Goal: Find contact information: Find contact information

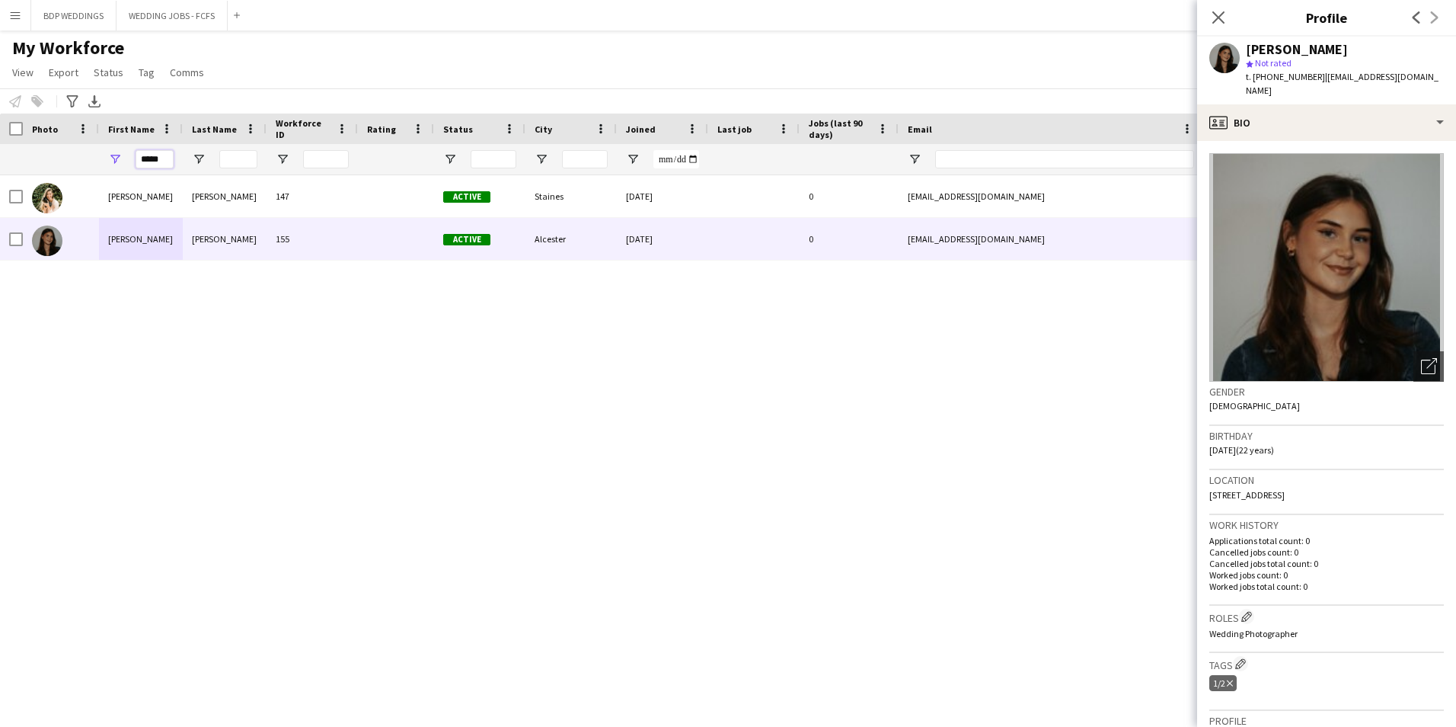
drag, startPoint x: 163, startPoint y: 154, endPoint x: 105, endPoint y: 162, distance: 58.5
click at [105, 162] on div "*****" at bounding box center [141, 159] width 84 height 30
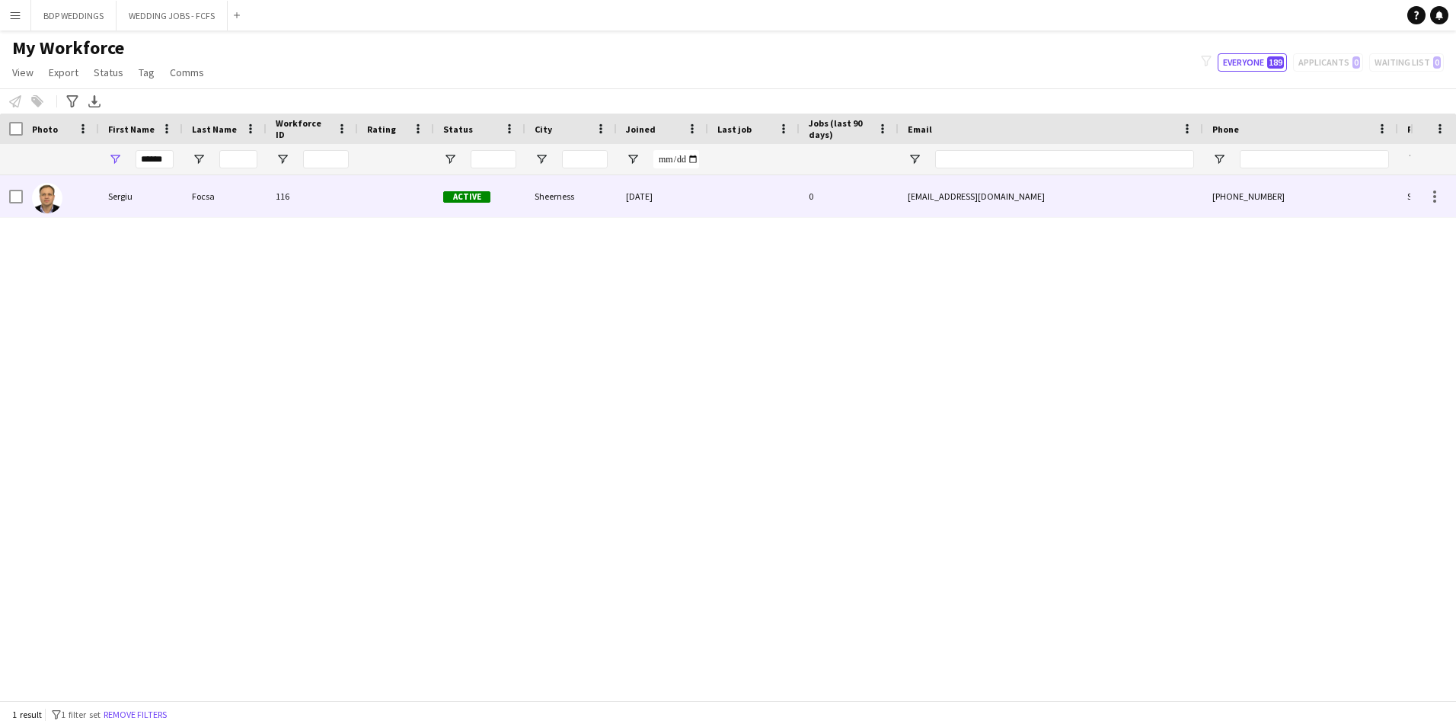
click at [104, 202] on div "Sergiu" at bounding box center [141, 196] width 84 height 42
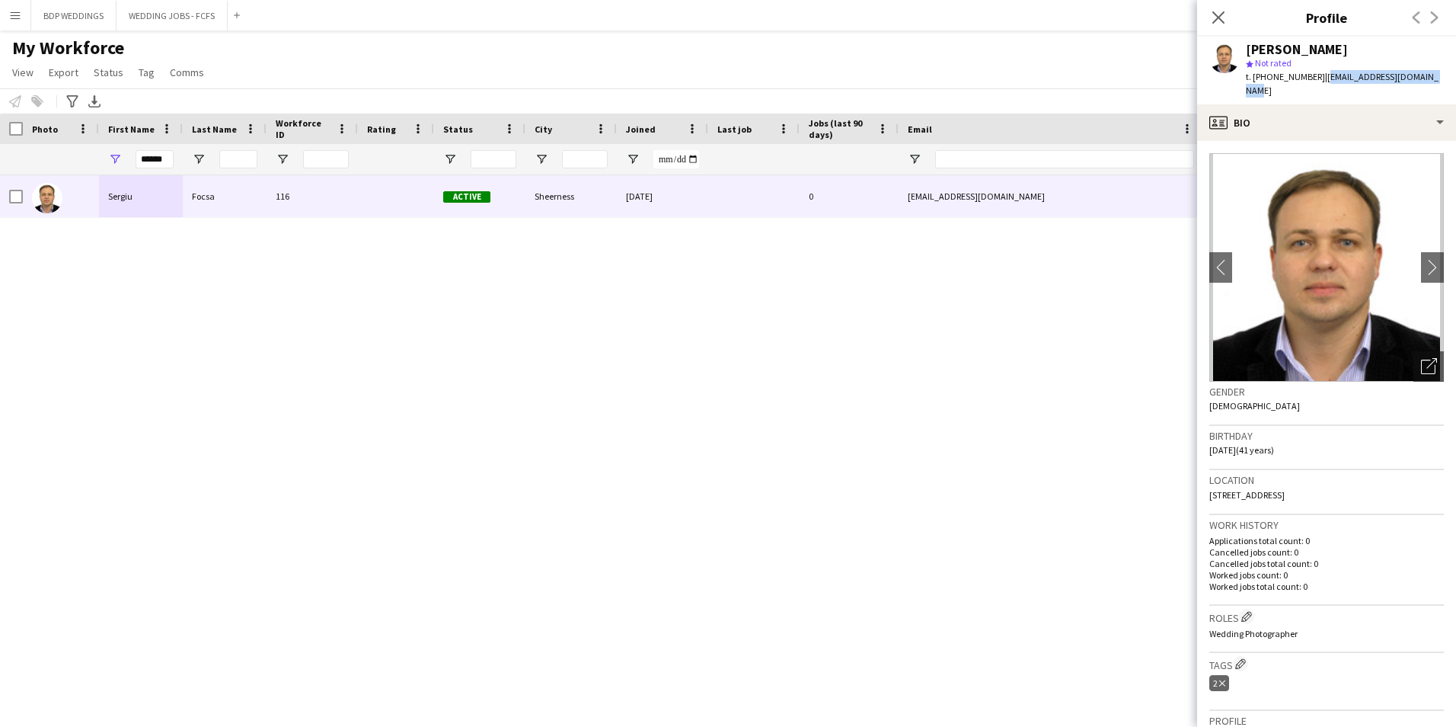
drag, startPoint x: 1318, startPoint y: 75, endPoint x: 1443, endPoint y: 73, distance: 124.9
click at [1443, 73] on div "[PERSON_NAME] star Not rated t. [PHONE_NUMBER] | [EMAIL_ADDRESS][DOMAIN_NAME]" at bounding box center [1326, 71] width 259 height 68
copy span "[EMAIL_ADDRESS][DOMAIN_NAME]"
click at [1422, 259] on app-icon "chevron-right" at bounding box center [1433, 267] width 24 height 16
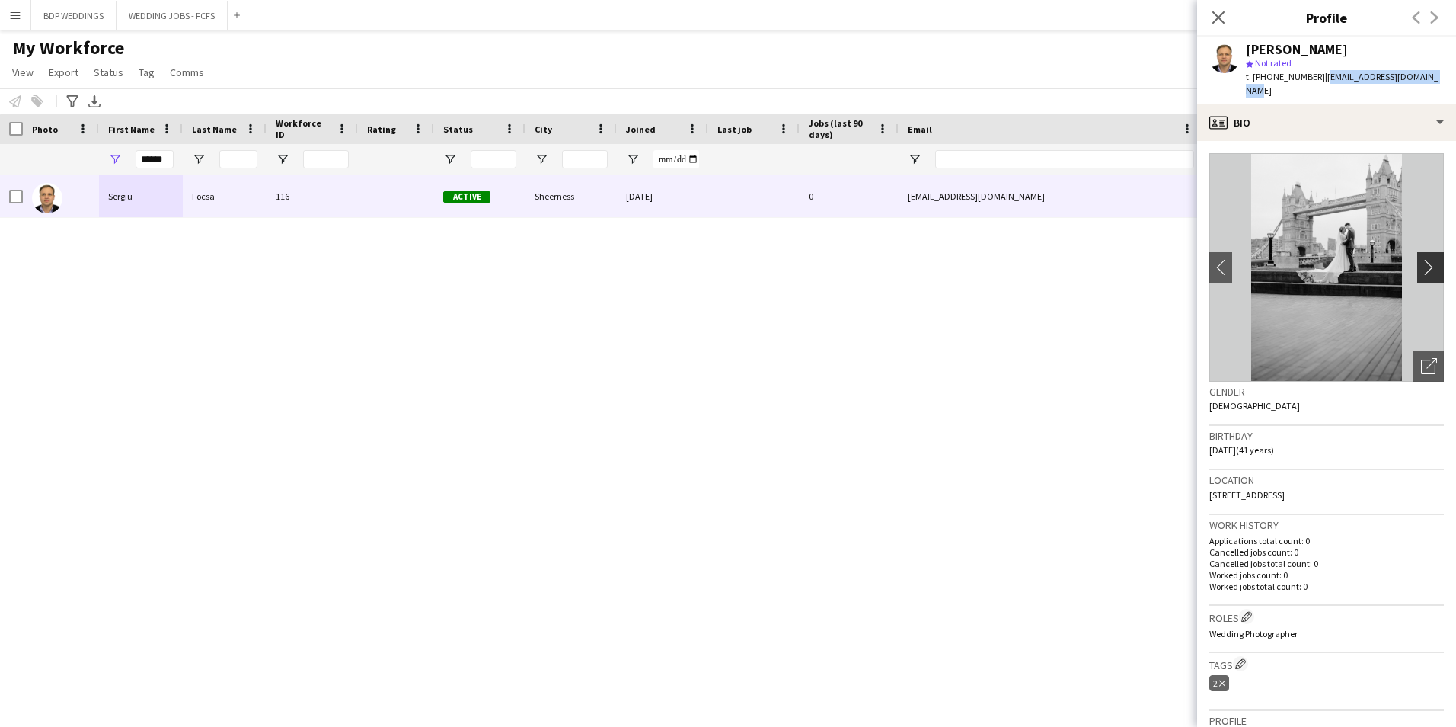
click at [1421, 259] on app-icon "chevron-right" at bounding box center [1433, 267] width 24 height 16
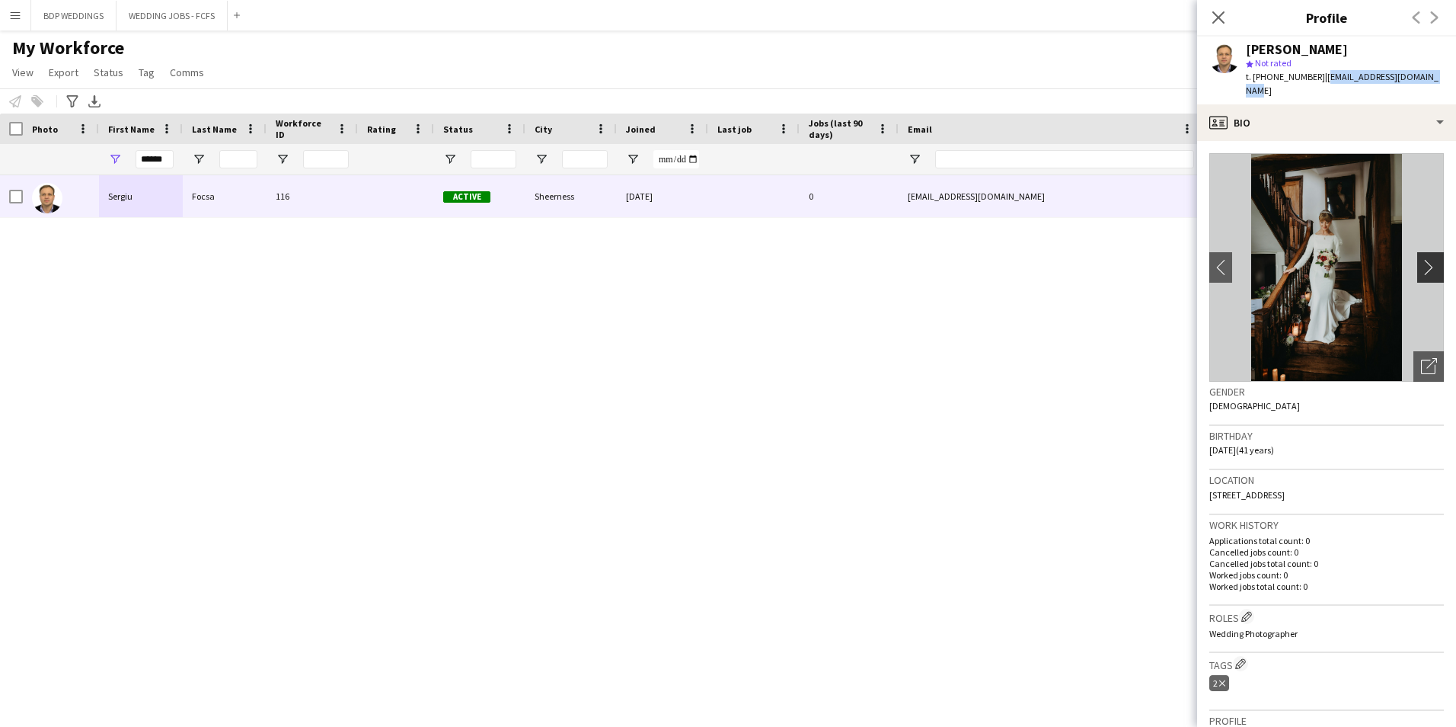
click at [1421, 259] on app-icon "chevron-right" at bounding box center [1433, 267] width 24 height 16
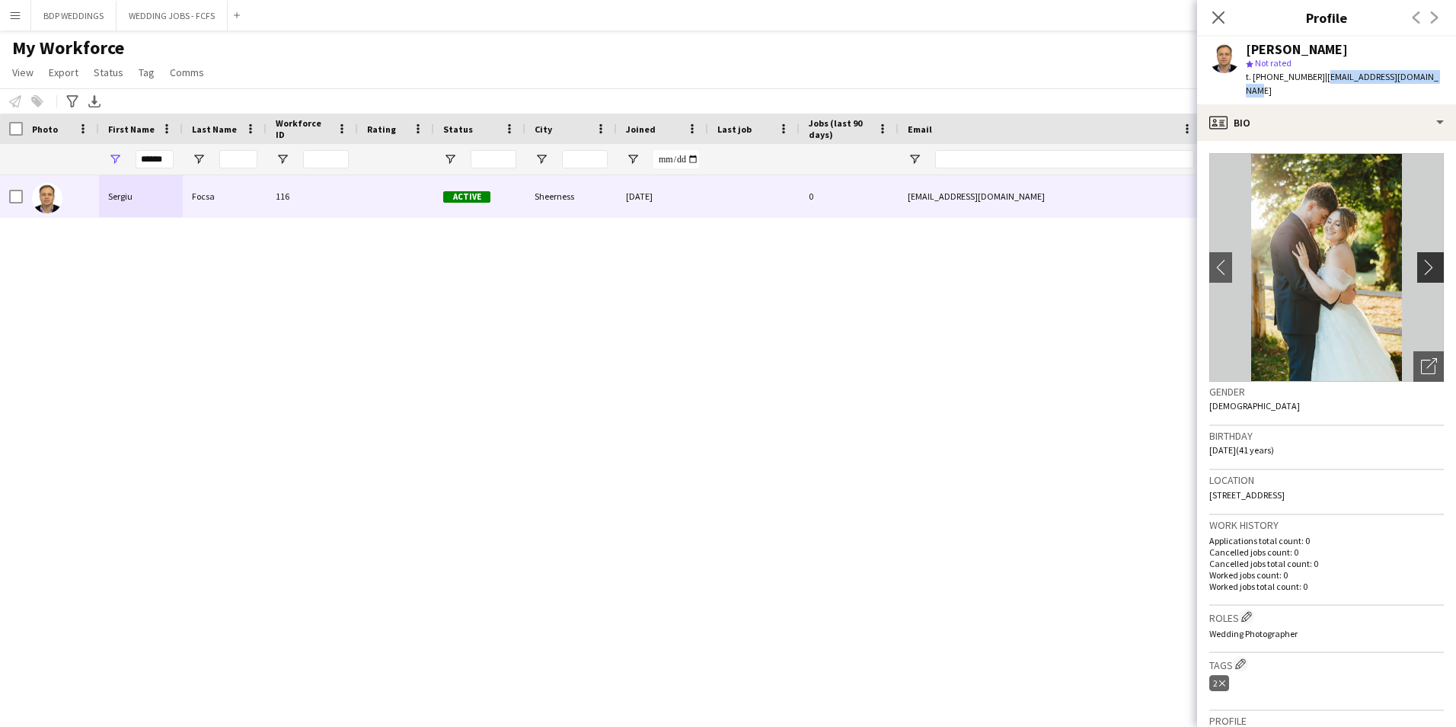
click at [1421, 259] on app-icon "chevron-right" at bounding box center [1433, 267] width 24 height 16
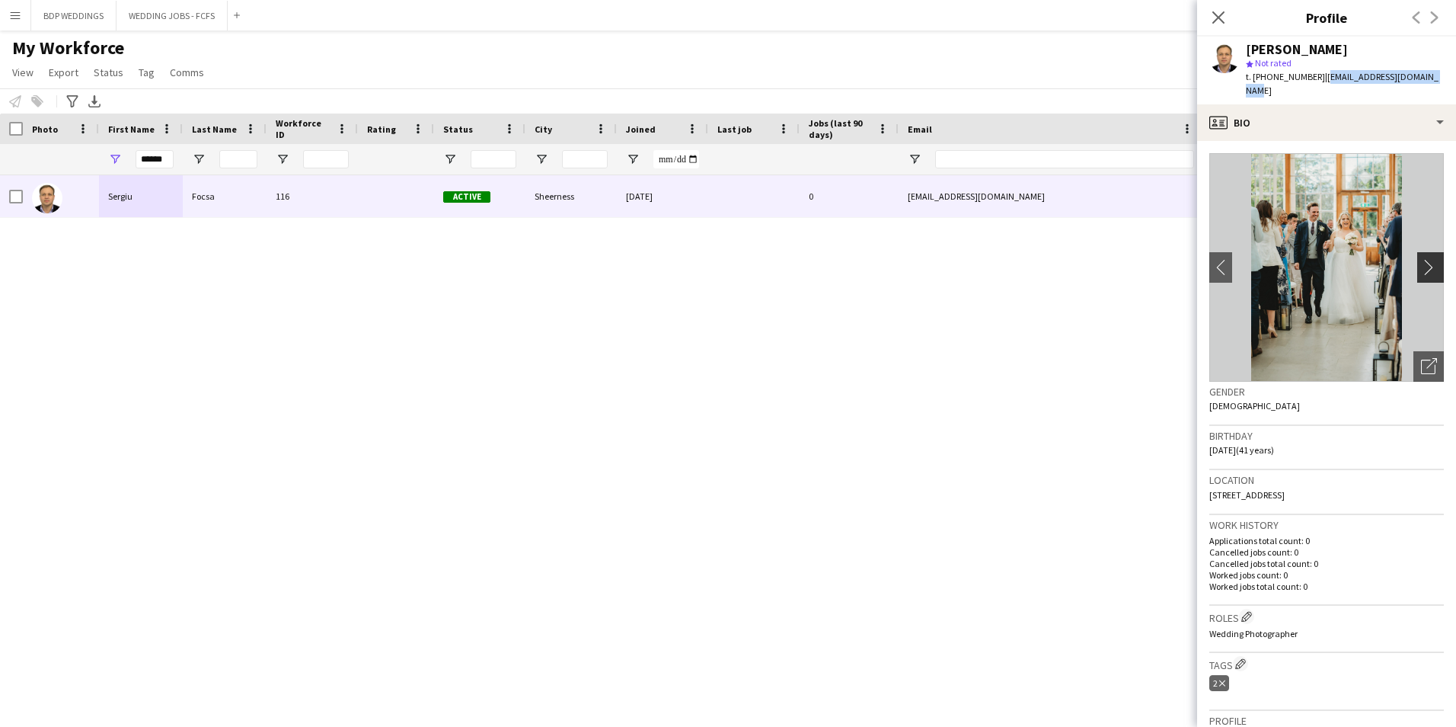
click at [1421, 259] on app-icon "chevron-right" at bounding box center [1433, 267] width 24 height 16
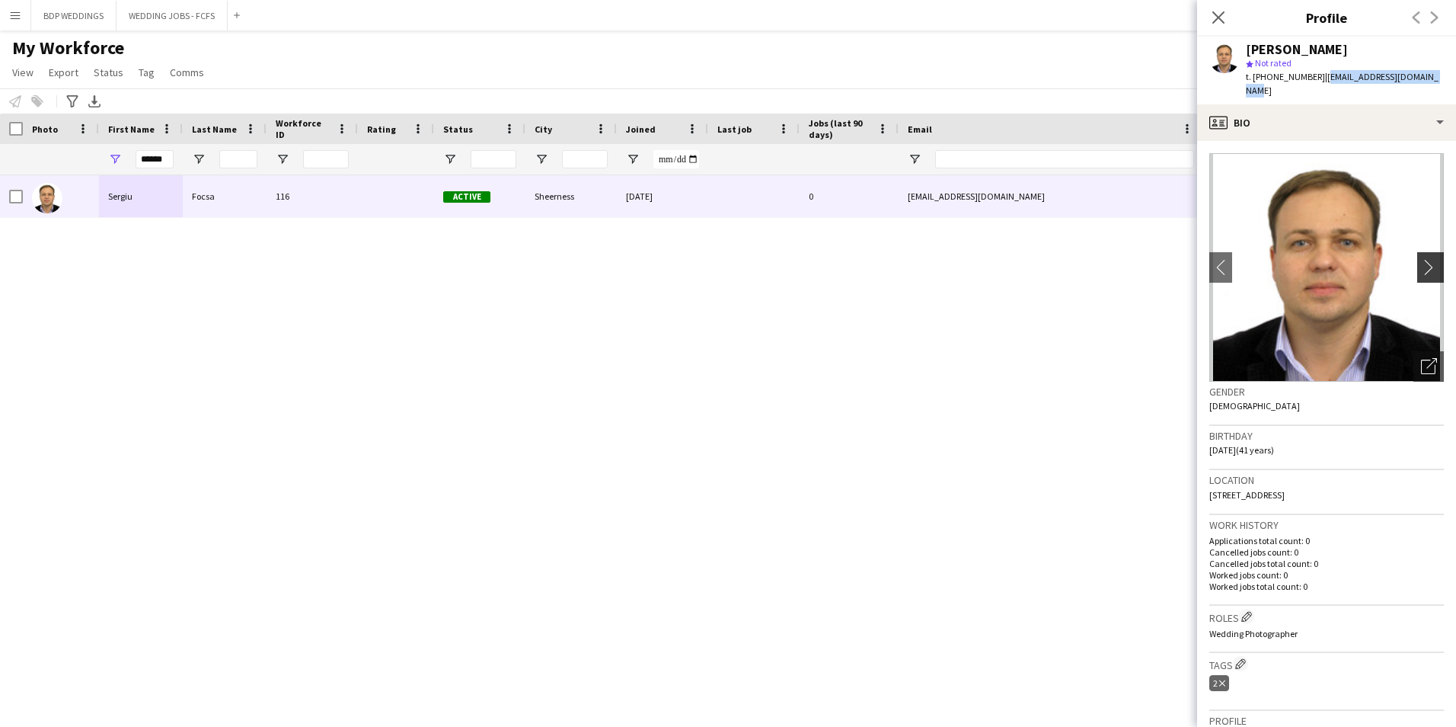
click at [1421, 259] on app-icon "chevron-right" at bounding box center [1433, 267] width 24 height 16
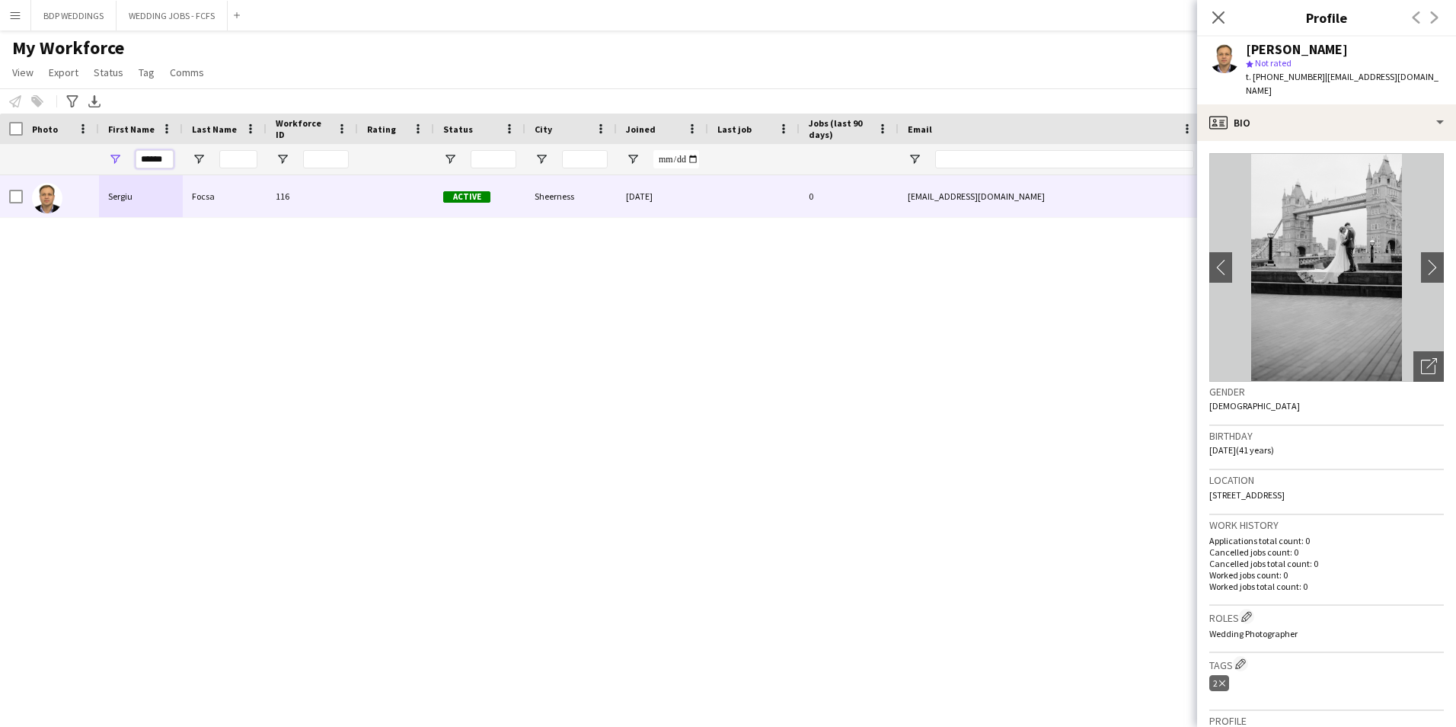
drag, startPoint x: 168, startPoint y: 158, endPoint x: 47, endPoint y: 157, distance: 121.1
click at [47, 157] on div "******" at bounding box center [825, 159] width 1651 height 30
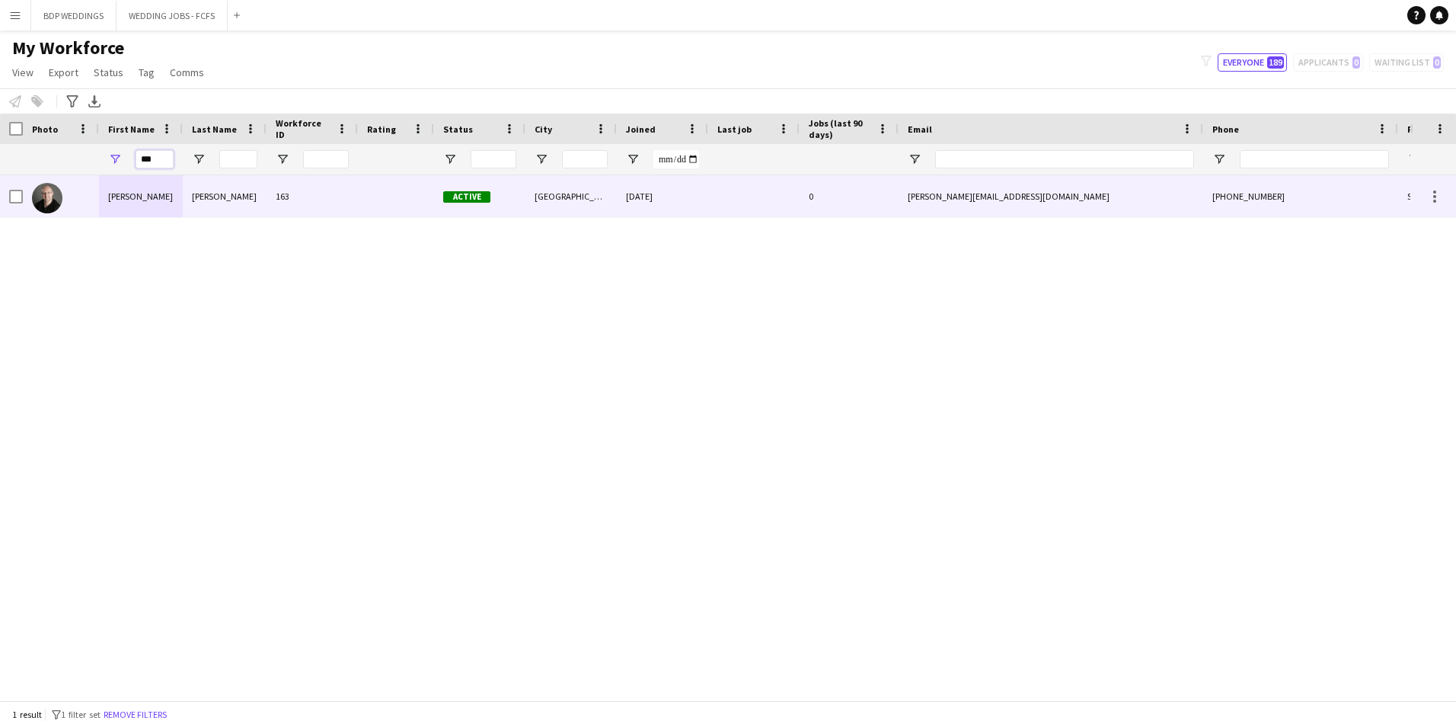
type input "***"
click at [142, 207] on div "[PERSON_NAME]" at bounding box center [141, 196] width 84 height 42
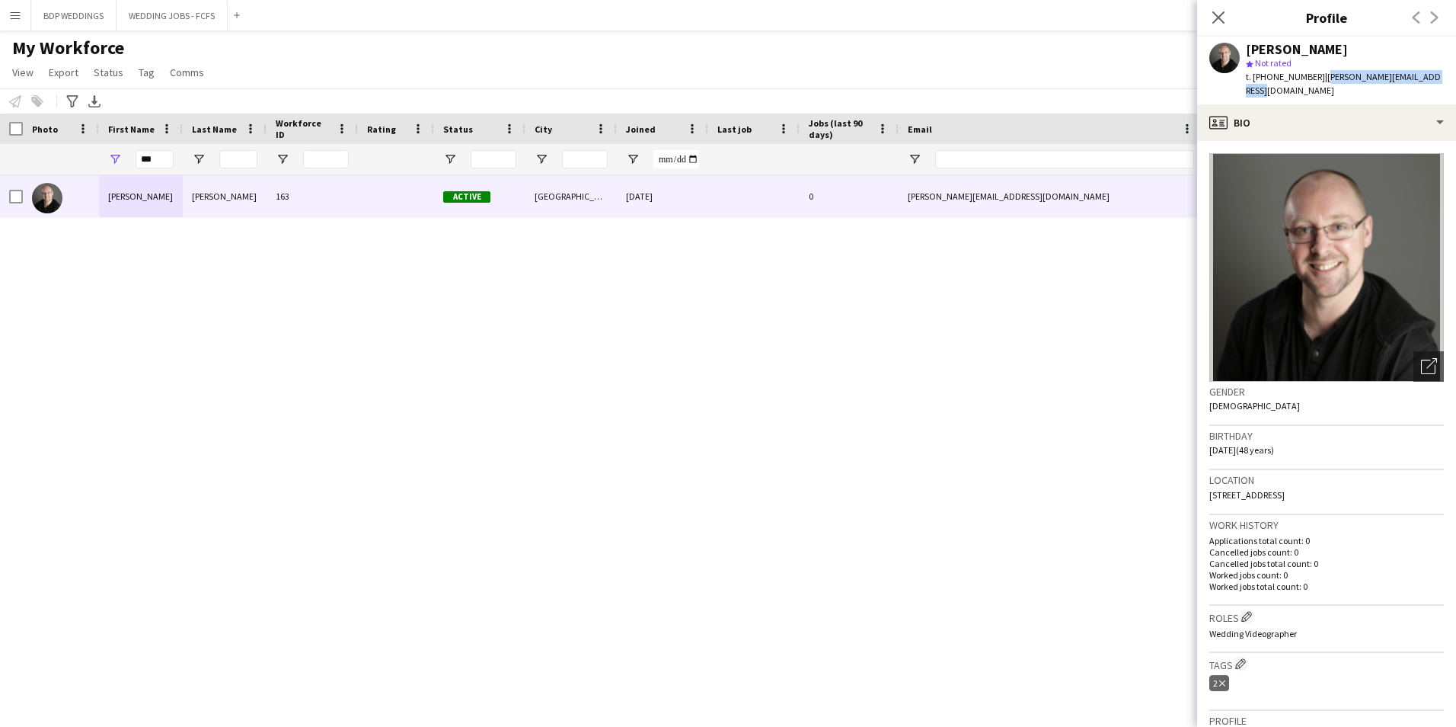
drag, startPoint x: 1318, startPoint y: 75, endPoint x: 1438, endPoint y: 80, distance: 120.5
click at [1438, 80] on span "| [PERSON_NAME][EMAIL_ADDRESS][DOMAIN_NAME]" at bounding box center [1343, 83] width 195 height 25
copy span "[PERSON_NAME][EMAIL_ADDRESS][DOMAIN_NAME]"
drag, startPoint x: 154, startPoint y: 155, endPoint x: 107, endPoint y: 158, distance: 47.3
click at [107, 158] on div "***" at bounding box center [141, 159] width 84 height 30
